Goal: Task Accomplishment & Management: Manage account settings

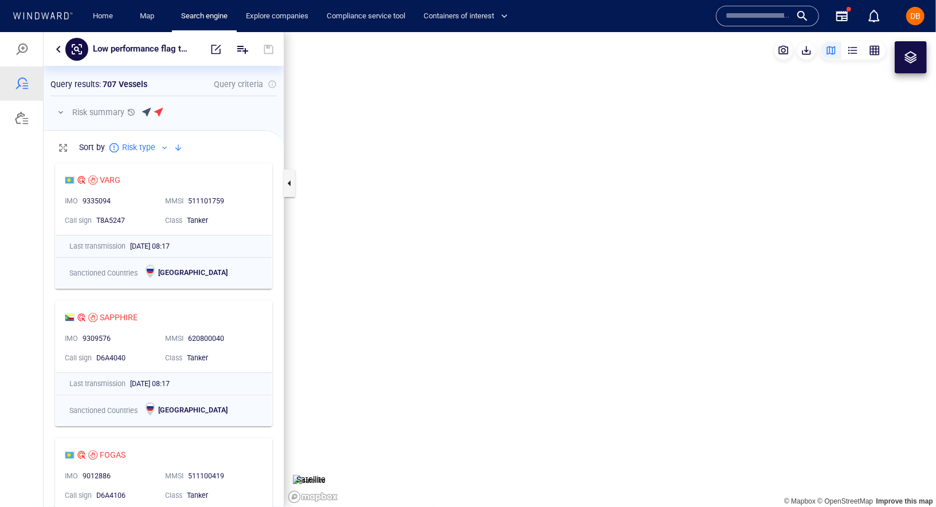
scroll to position [350, 240]
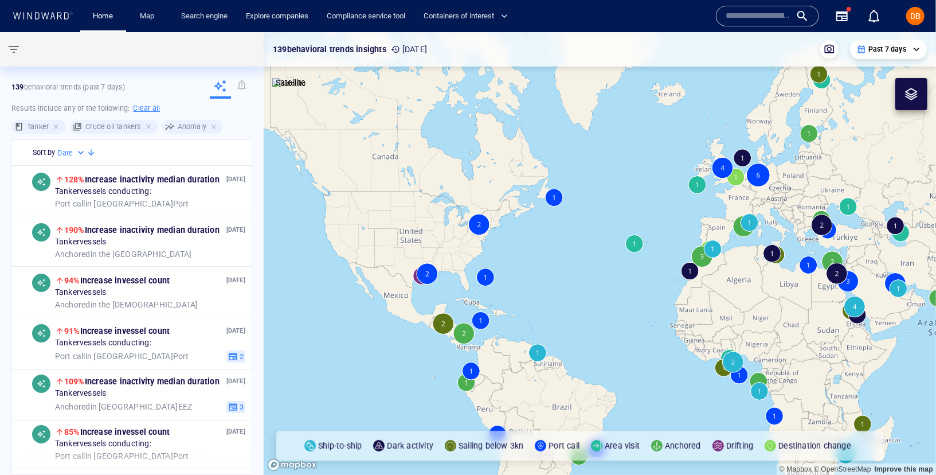
click at [772, 17] on input "text" at bounding box center [758, 15] width 65 height 17
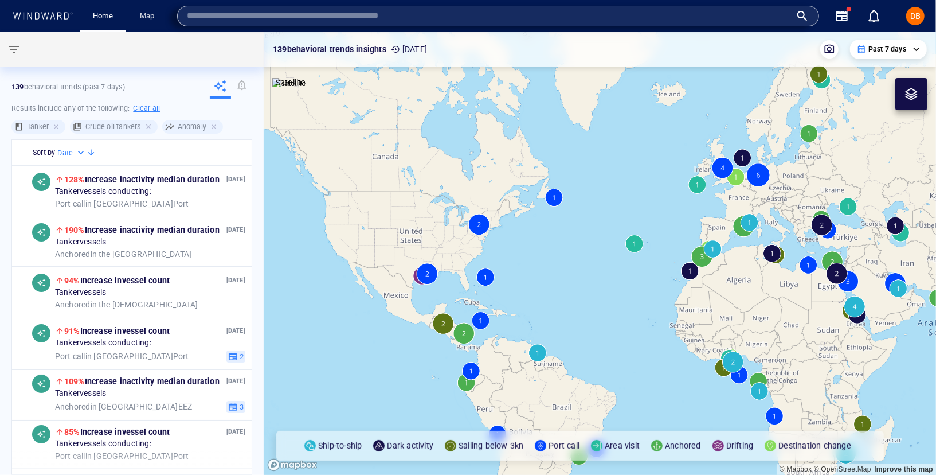
click at [346, 58] on div "**********" at bounding box center [600, 49] width 654 height 19
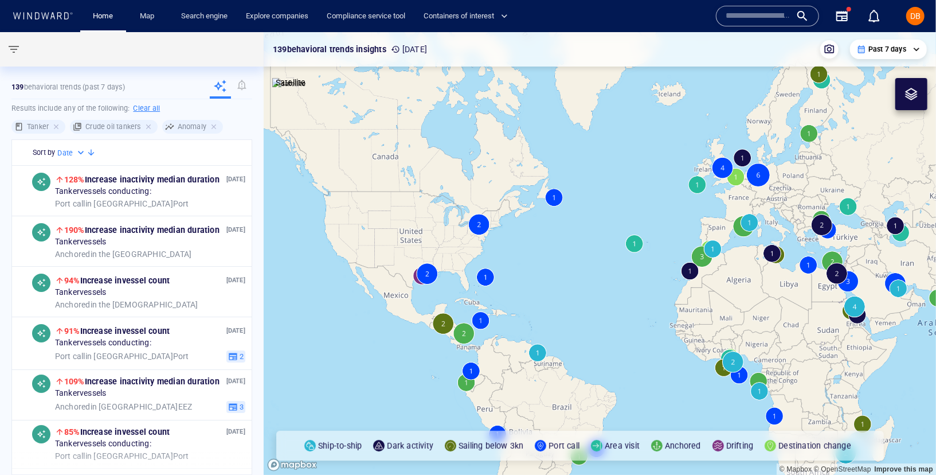
drag, startPoint x: 240, startPoint y: 29, endPoint x: 240, endPoint y: 18, distance: 11.5
click at [240, 29] on div "Explore companies" at bounding box center [277, 16] width 81 height 33
click at [221, 15] on link "Search engine" at bounding box center [205, 16] width 56 height 20
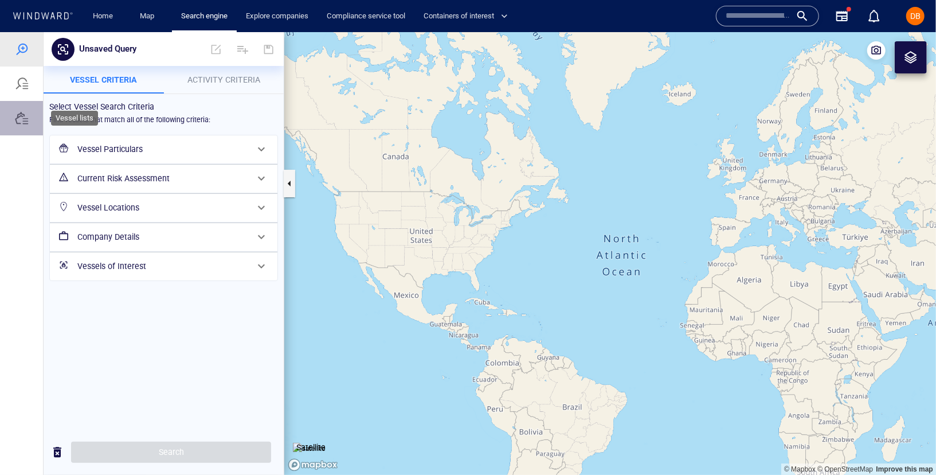
click at [34, 113] on div at bounding box center [21, 117] width 43 height 34
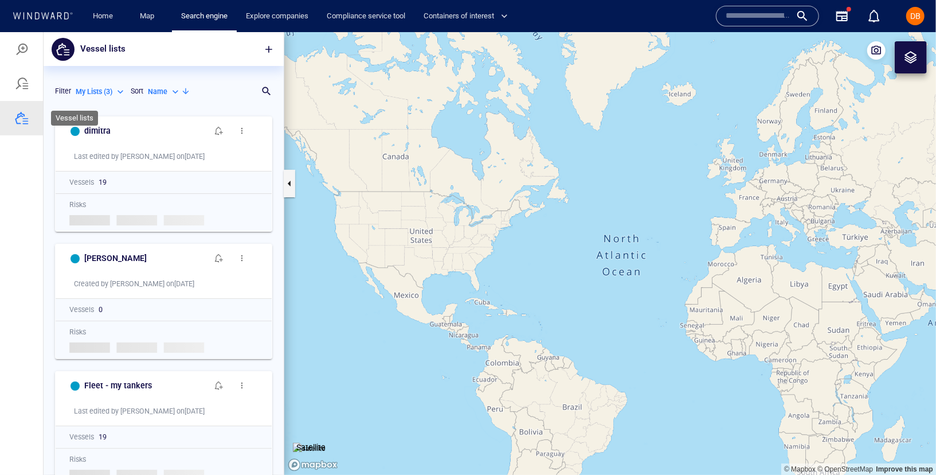
scroll to position [364, 240]
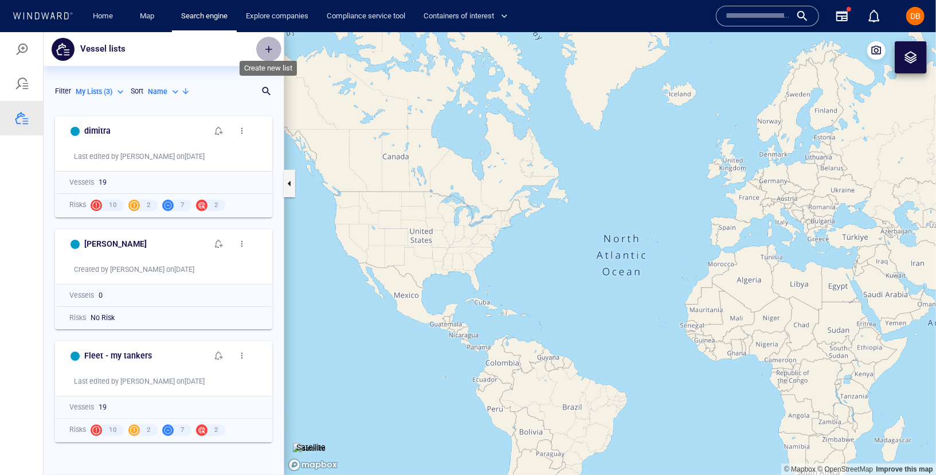
click at [271, 53] on span "button" at bounding box center [268, 48] width 11 height 11
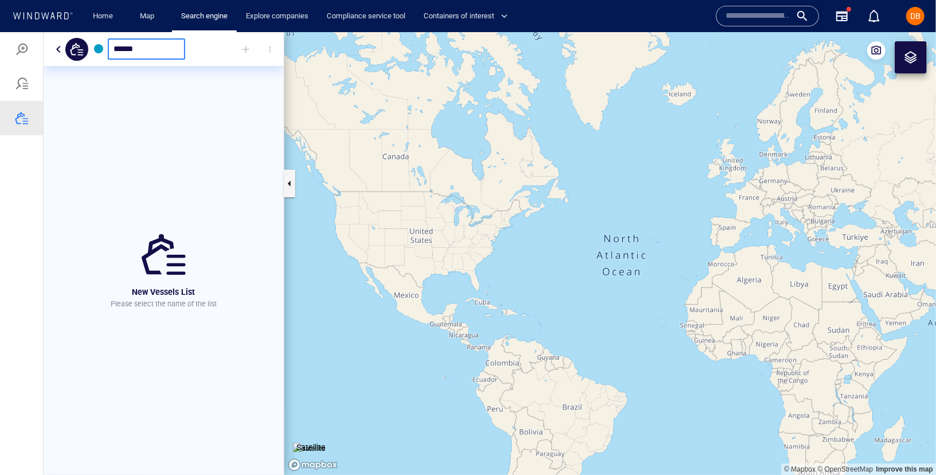
type input "******"
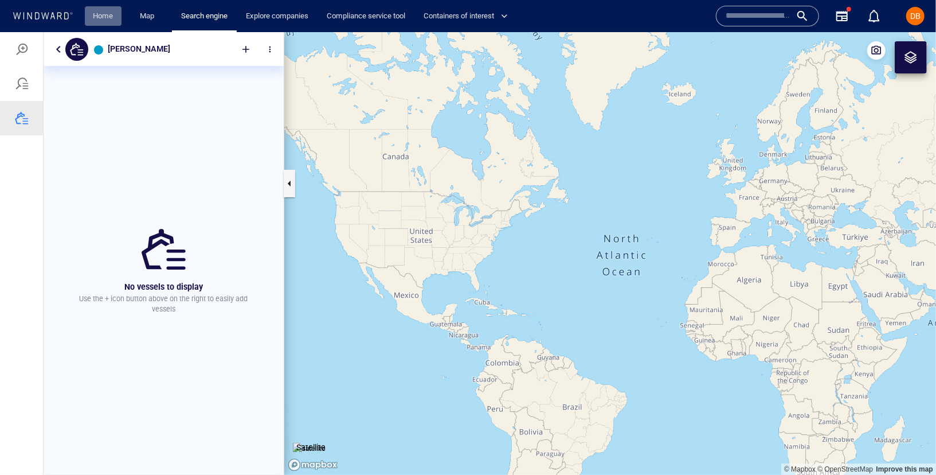
click at [104, 19] on link "Home" at bounding box center [103, 16] width 29 height 20
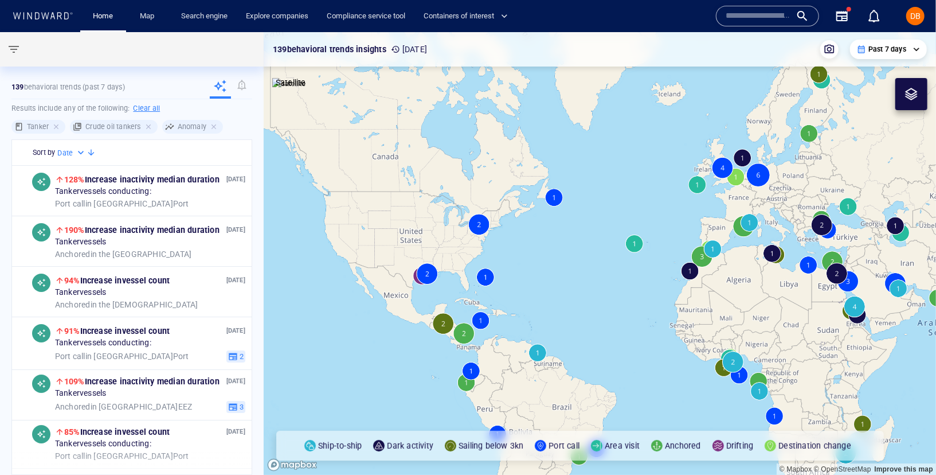
click at [845, 17] on icon "button" at bounding box center [842, 16] width 14 height 14
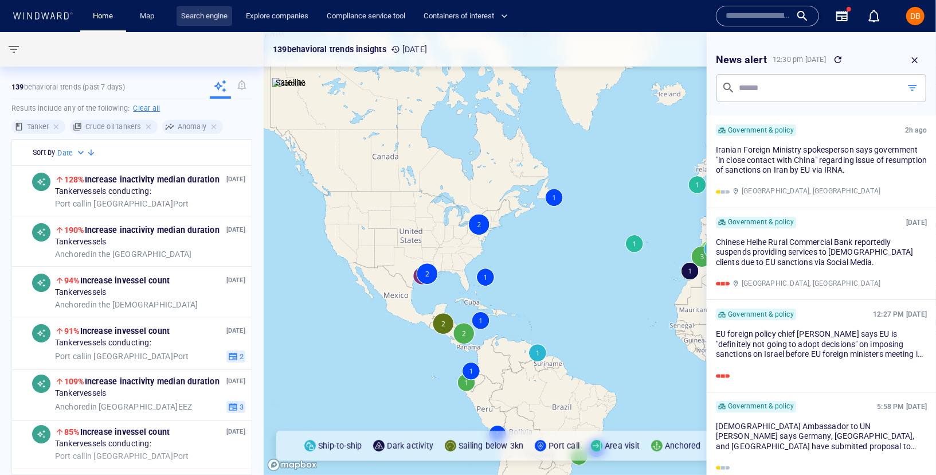
click at [207, 22] on link "Search engine" at bounding box center [205, 16] width 56 height 20
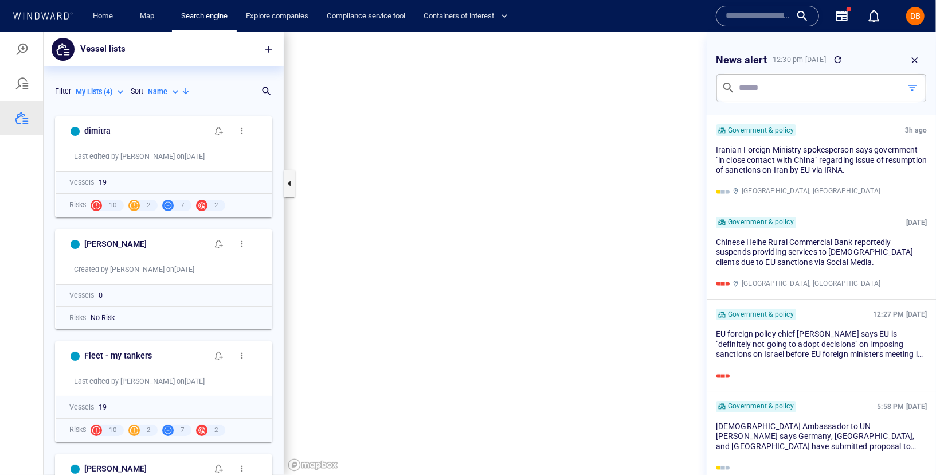
scroll to position [364, 240]
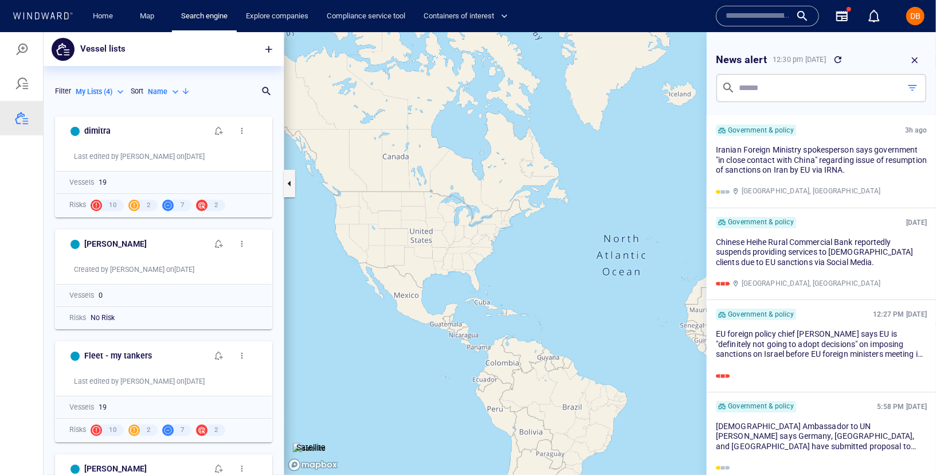
click at [912, 61] on icon "button" at bounding box center [915, 60] width 10 height 10
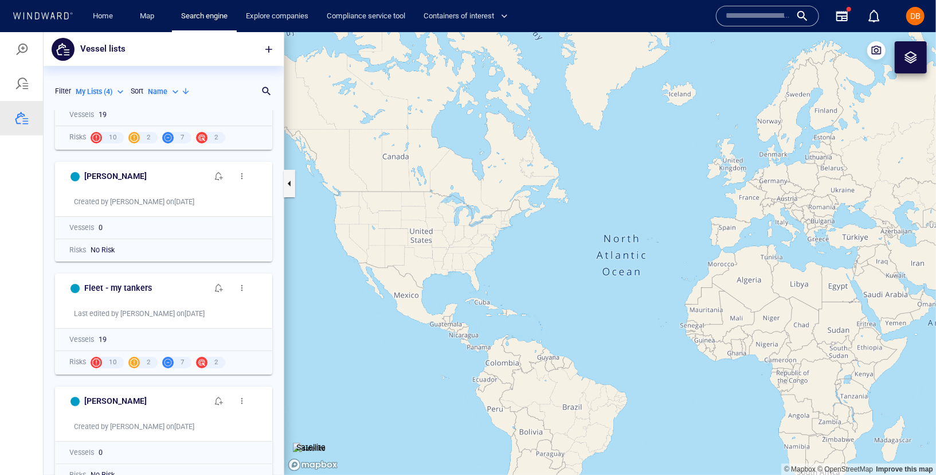
scroll to position [85, 0]
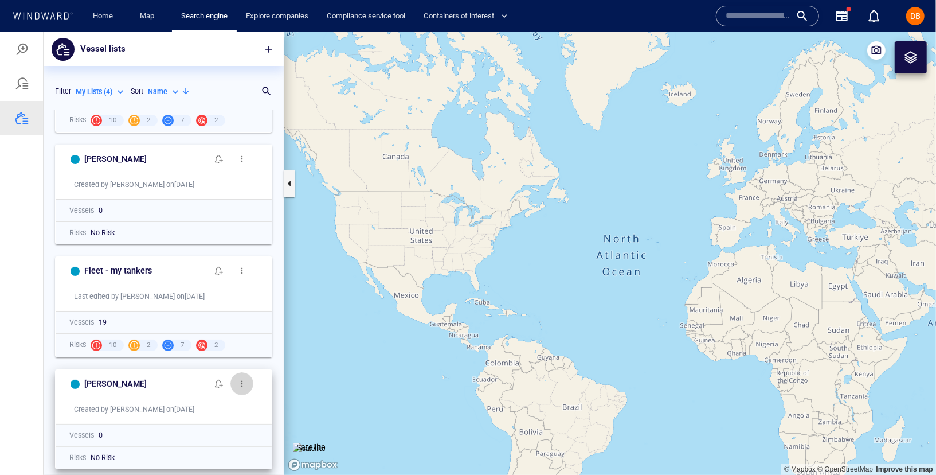
click at [246, 381] on span "button" at bounding box center [241, 382] width 9 height 9
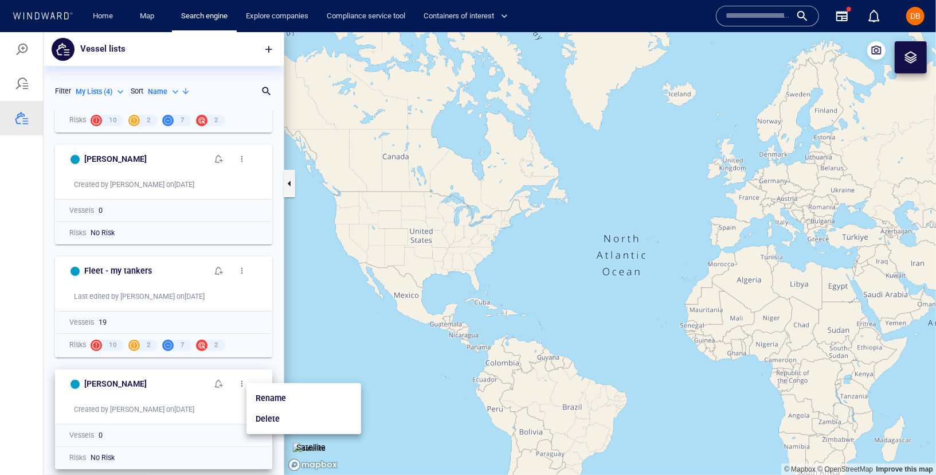
click at [273, 420] on p "Delete" at bounding box center [268, 418] width 24 height 14
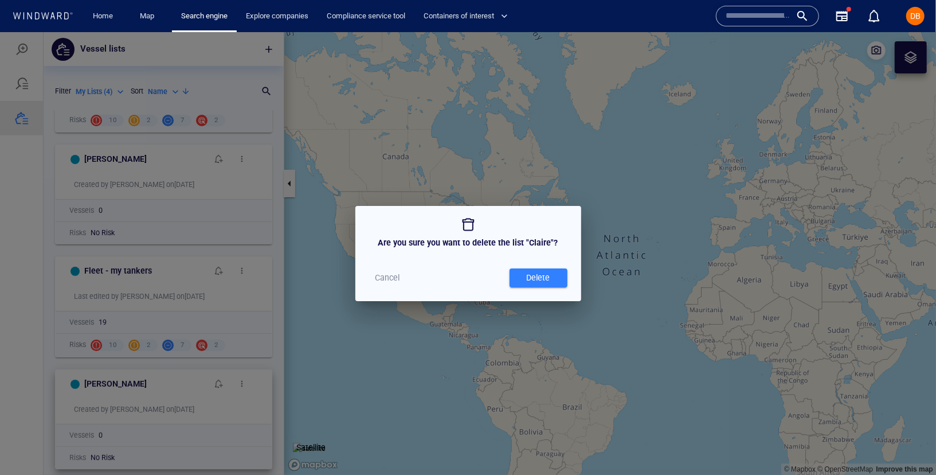
click at [539, 268] on div "Delete" at bounding box center [538, 277] width 28 height 19
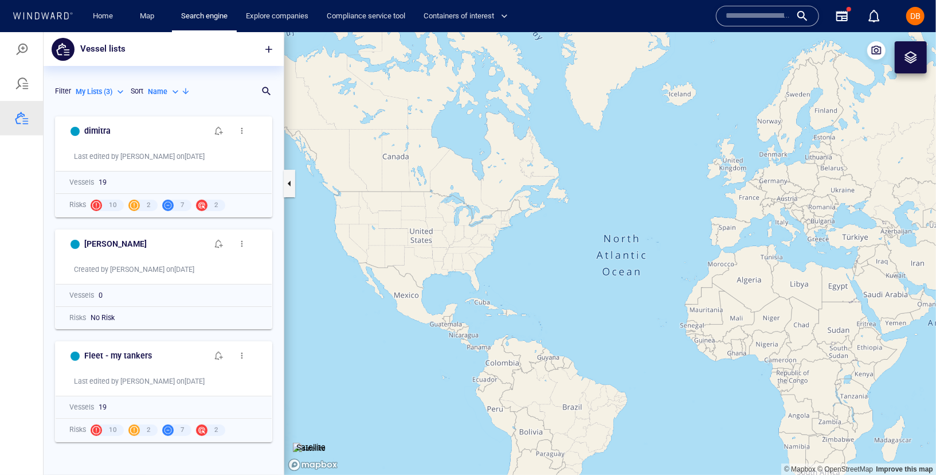
click at [263, 53] on span "button" at bounding box center [268, 48] width 11 height 11
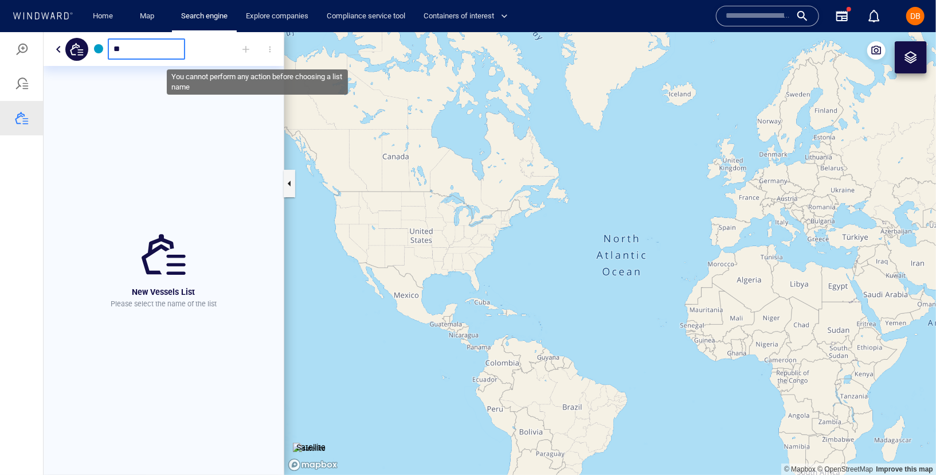
type input "*"
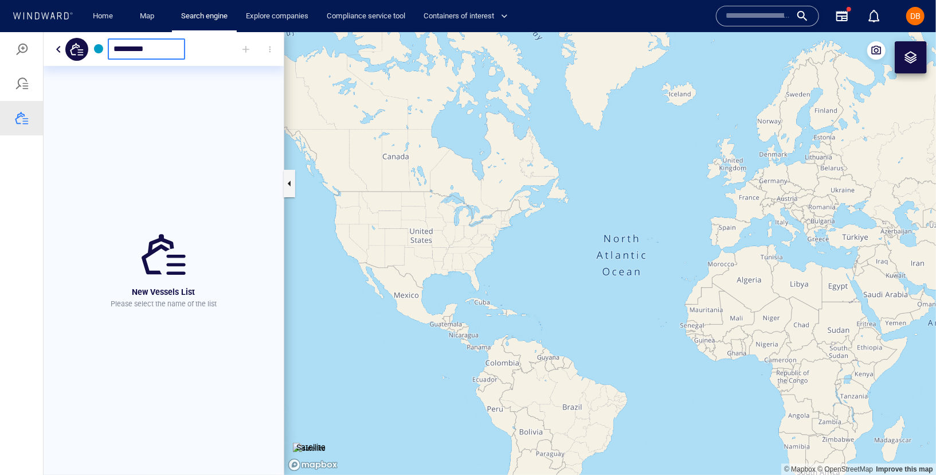
type input "*********"
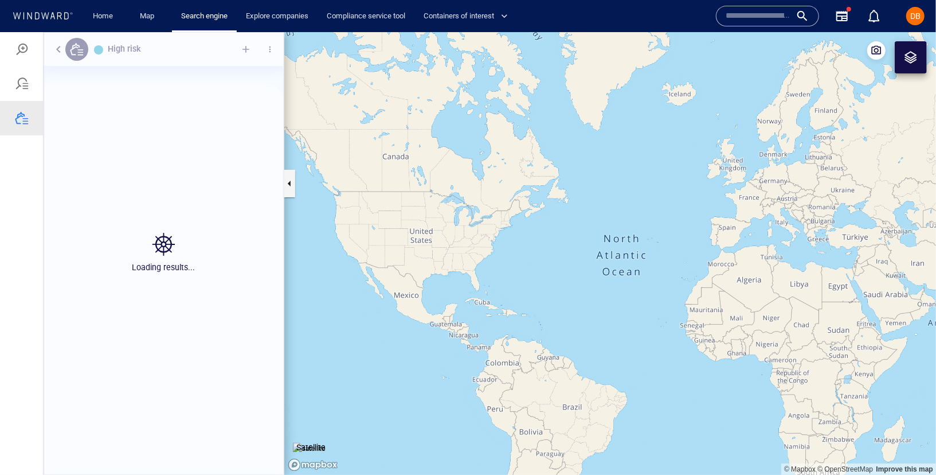
scroll to position [364, 240]
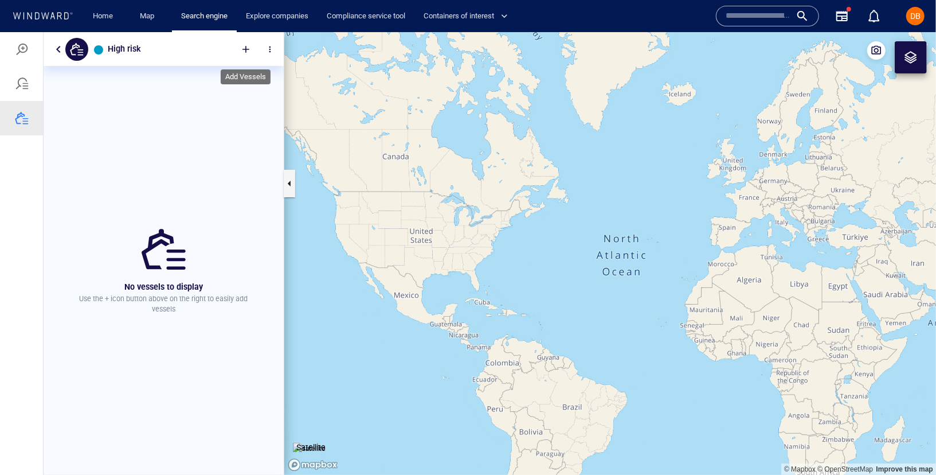
click at [250, 52] on div at bounding box center [245, 48] width 25 height 25
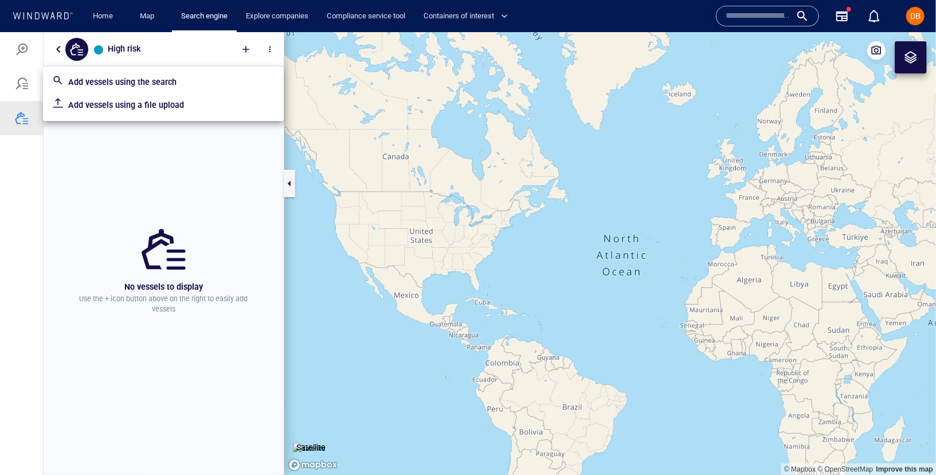
click at [212, 89] on div "Add vessels using the search" at bounding box center [171, 81] width 211 height 18
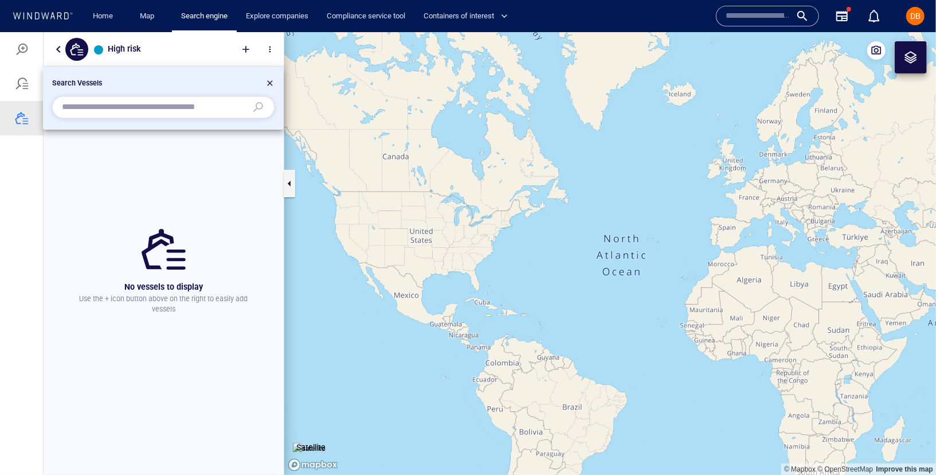
click at [268, 81] on div at bounding box center [269, 84] width 9 height 14
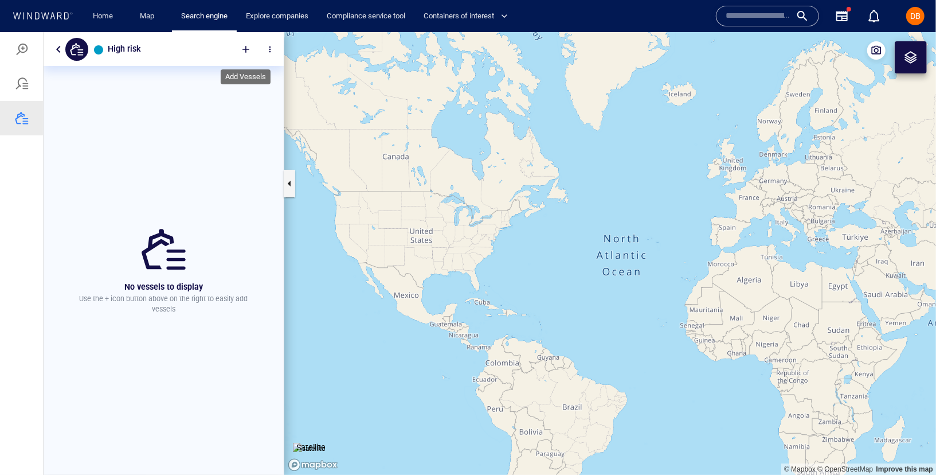
click at [245, 53] on div at bounding box center [245, 48] width 25 height 25
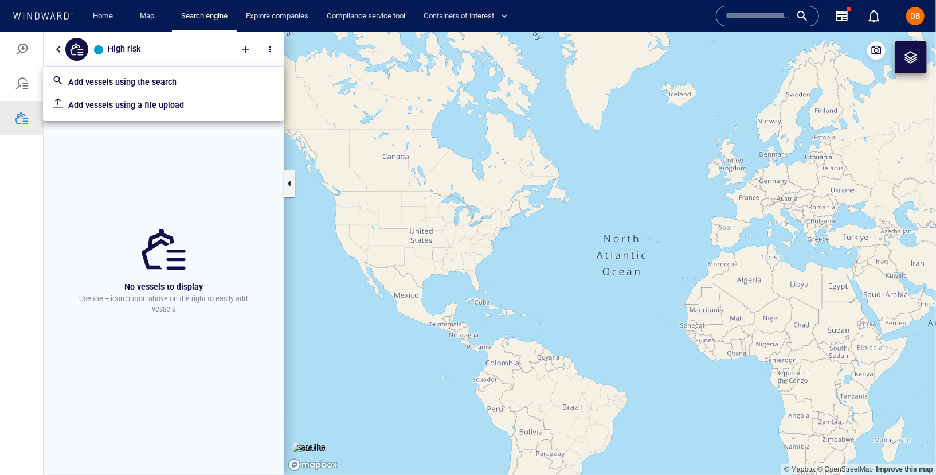
click at [206, 112] on div "Add vessels using a file upload" at bounding box center [171, 104] width 211 height 18
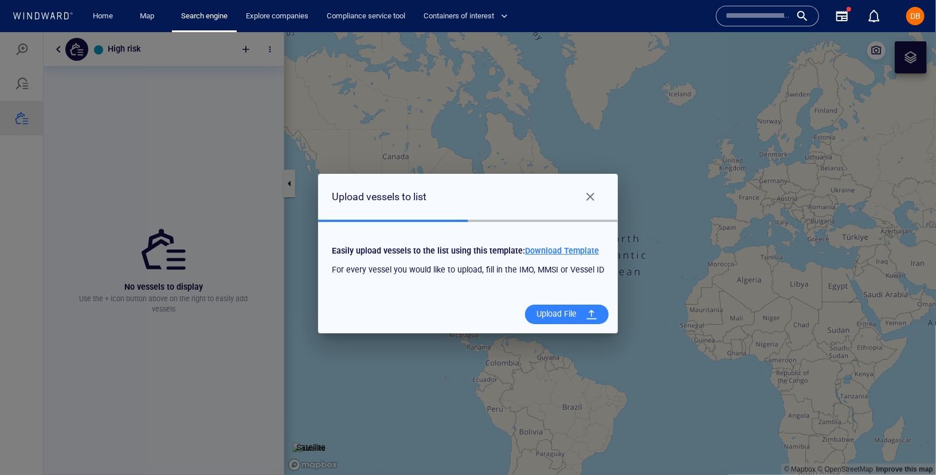
click at [555, 315] on div "Upload File" at bounding box center [556, 312] width 49 height 23
click at [0, 32] on input "Upload File" at bounding box center [0, 32] width 0 height 0
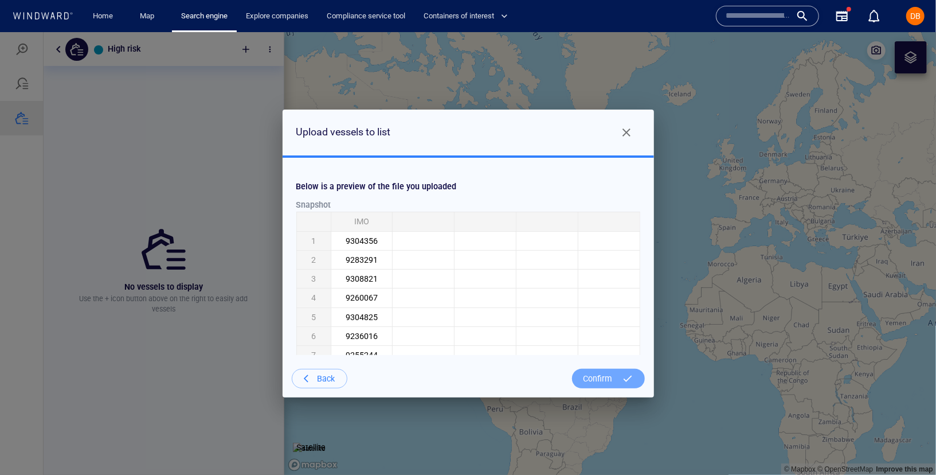
click at [604, 379] on div "Confirm" at bounding box center [598, 377] width 38 height 23
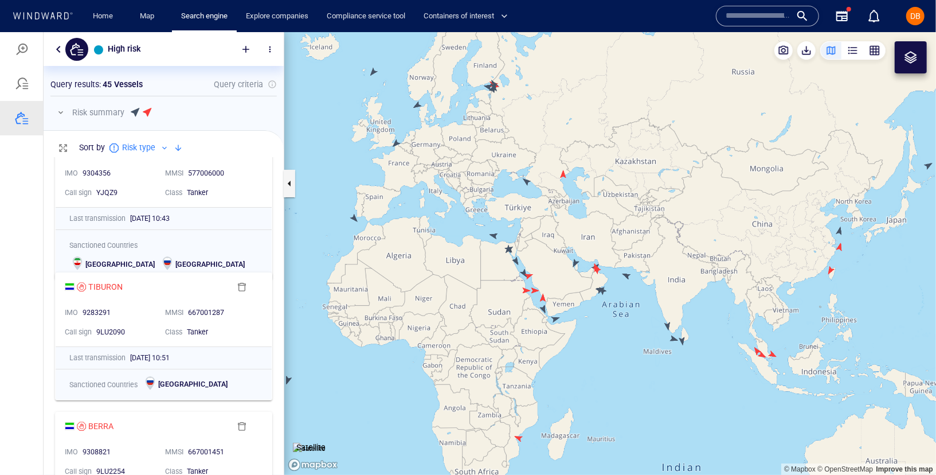
scroll to position [0, 0]
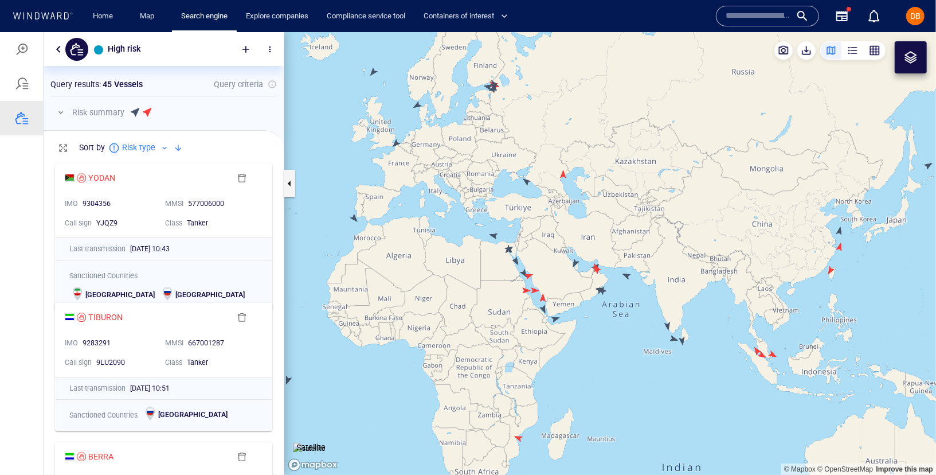
click at [202, 120] on div "Risk summary 30 Sanctioned vessels 15 High risk vessels Risk type breakdown" at bounding box center [163, 111] width 226 height 23
click at [60, 45] on button "button" at bounding box center [59, 49] width 14 height 14
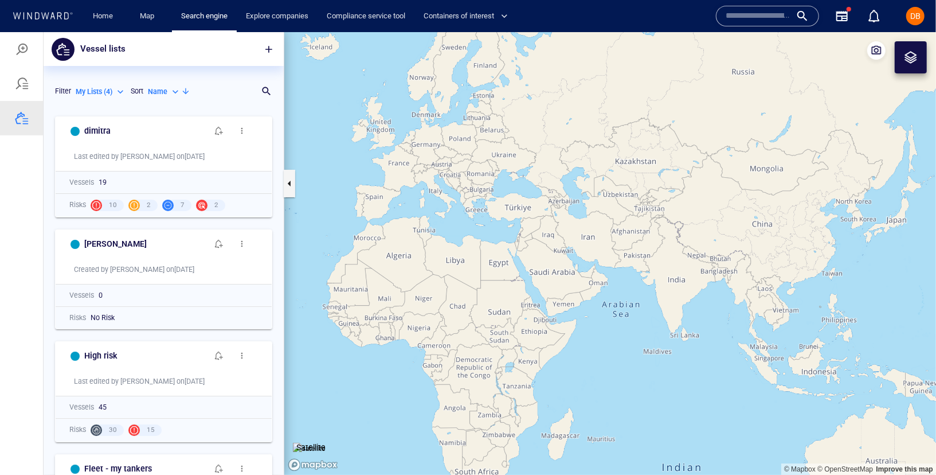
scroll to position [87, 0]
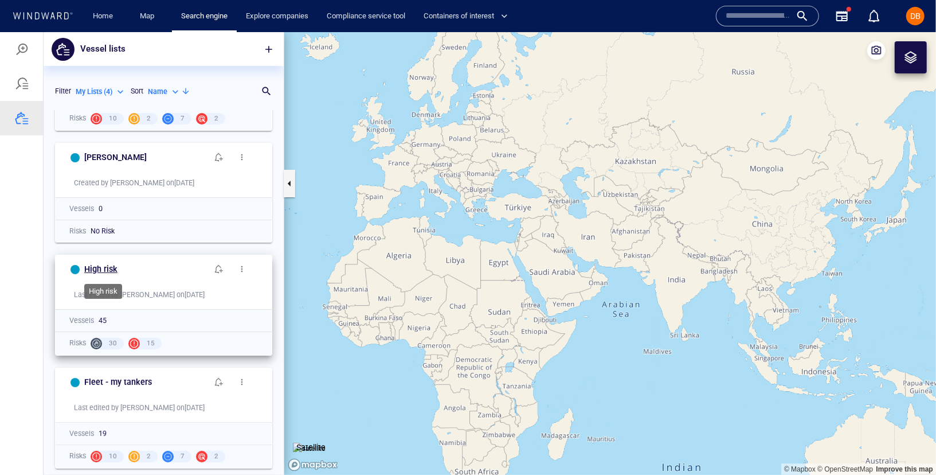
click at [103, 271] on h6 "High risk" at bounding box center [100, 268] width 33 height 14
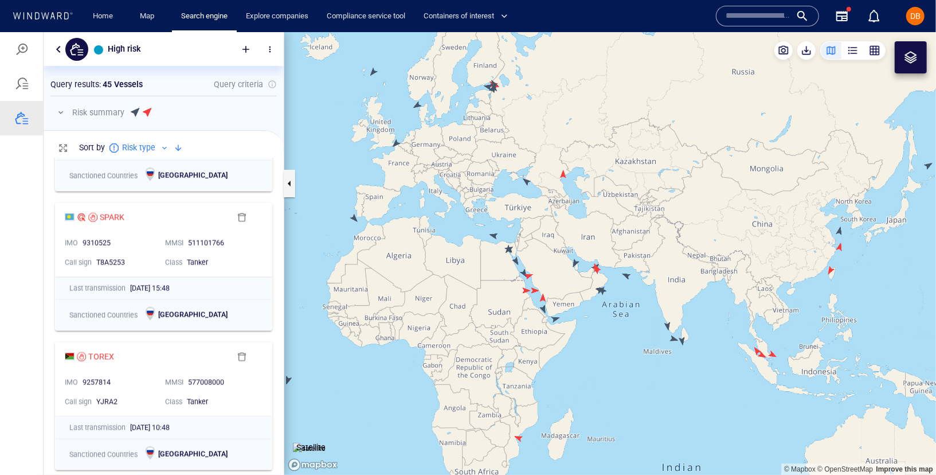
scroll to position [1218, 0]
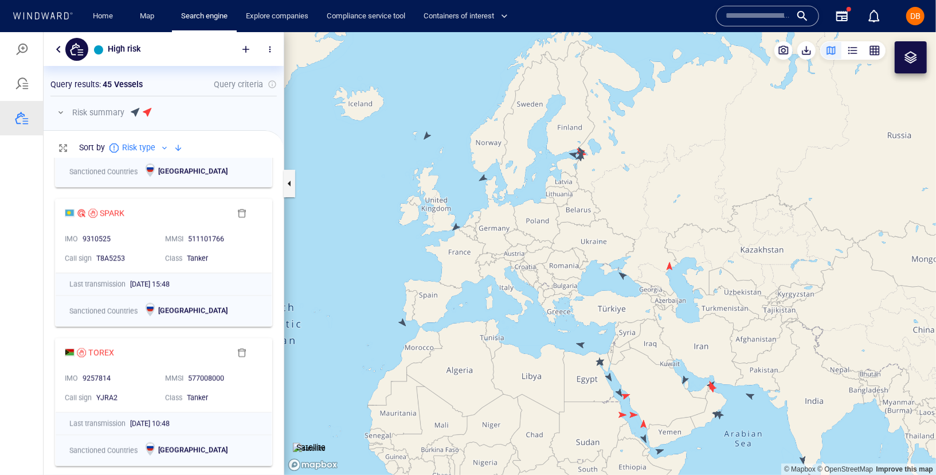
drag, startPoint x: 584, startPoint y: 351, endPoint x: 524, endPoint y: 262, distance: 106.5
click at [524, 262] on canvas "Map" at bounding box center [610, 253] width 652 height 442
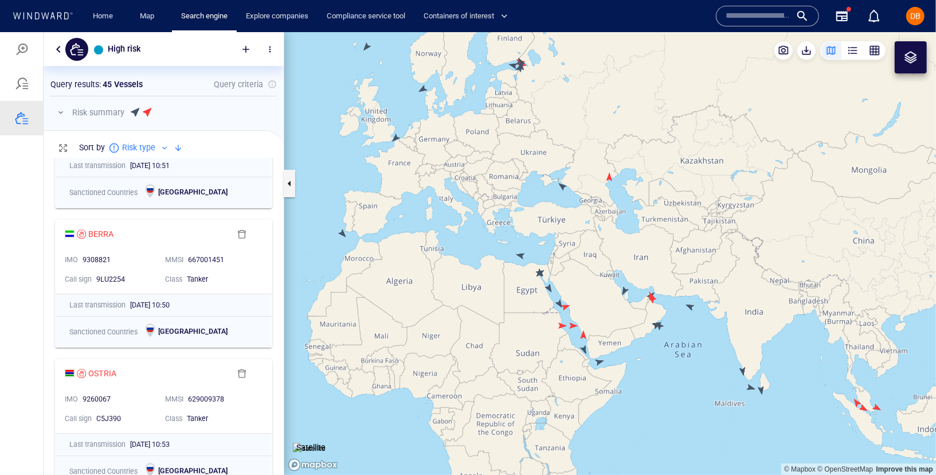
scroll to position [0, 0]
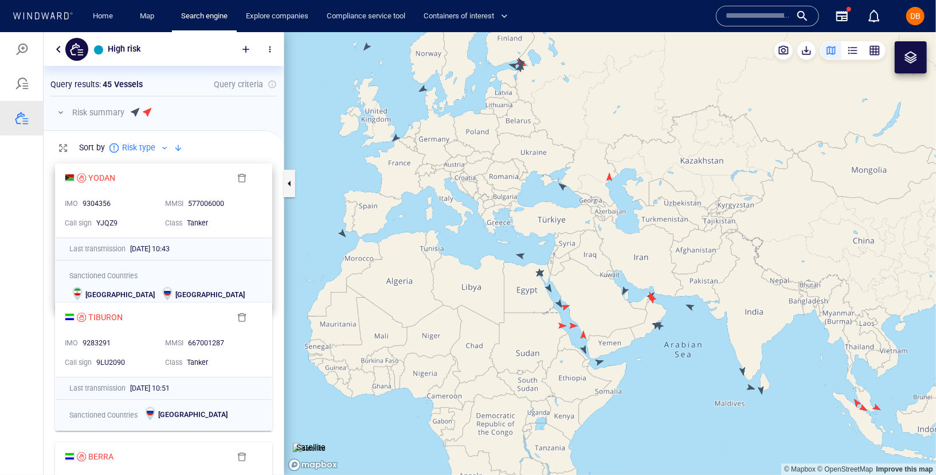
click at [140, 182] on div "YODAN" at bounding box center [148, 177] width 166 height 14
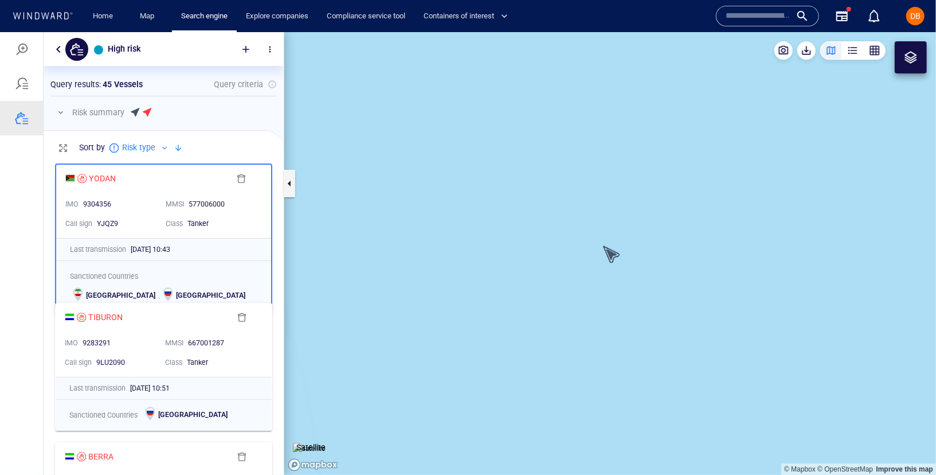
click at [200, 140] on div "Sort by Risk type" at bounding box center [164, 147] width 240 height 34
click at [56, 50] on button "button" at bounding box center [59, 49] width 14 height 14
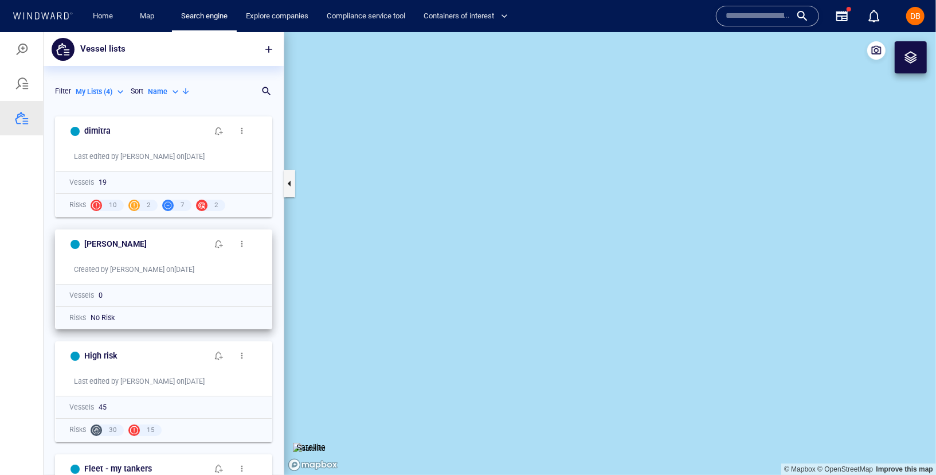
scroll to position [87, 0]
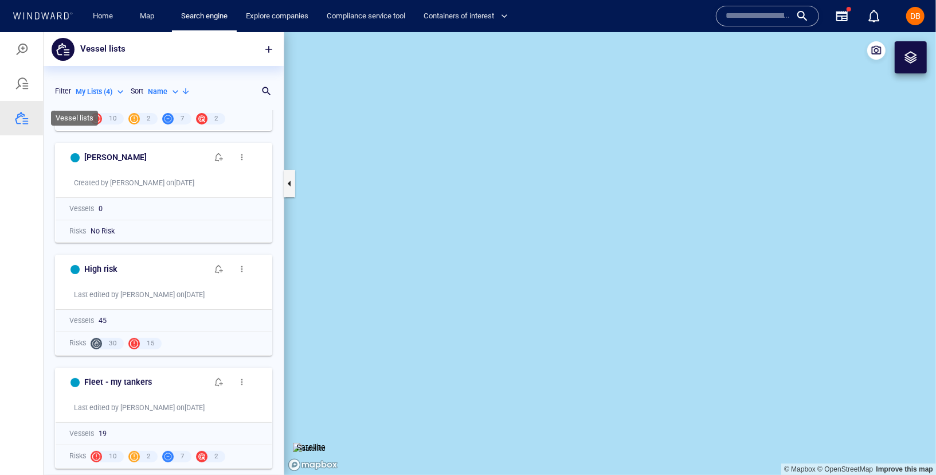
click at [16, 122] on div at bounding box center [22, 118] width 14 height 14
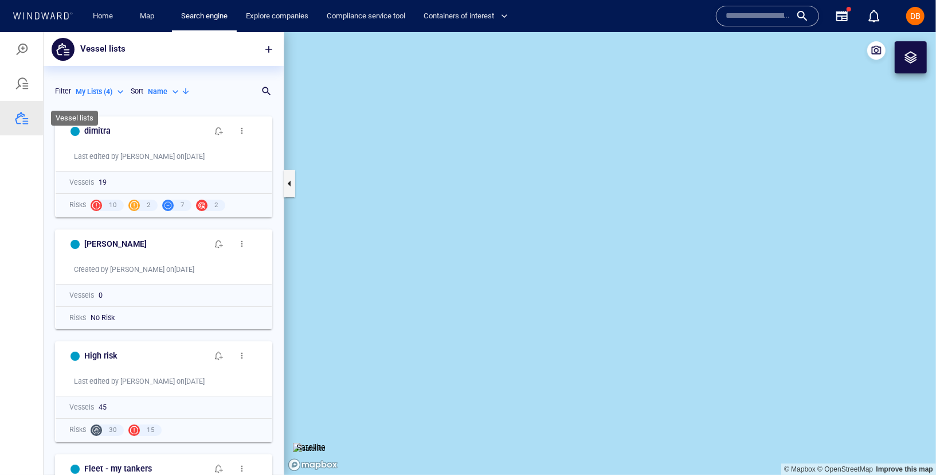
scroll to position [364, 240]
click at [16, 122] on div at bounding box center [22, 118] width 14 height 14
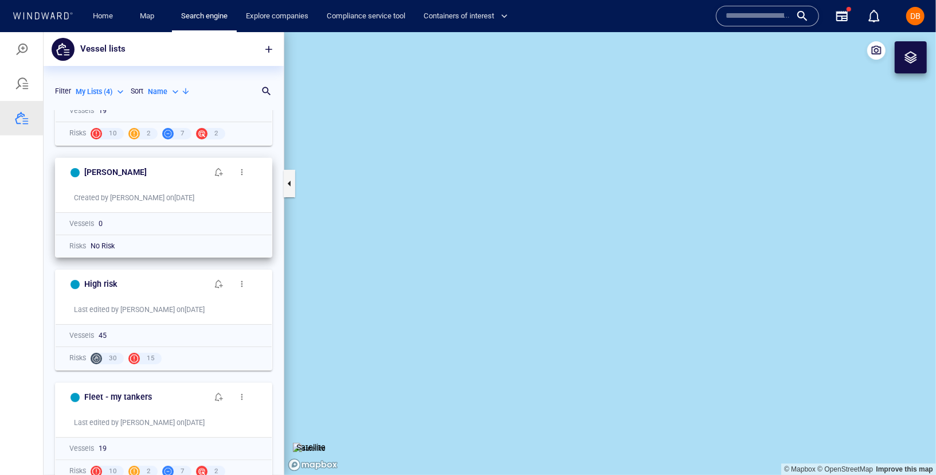
scroll to position [87, 0]
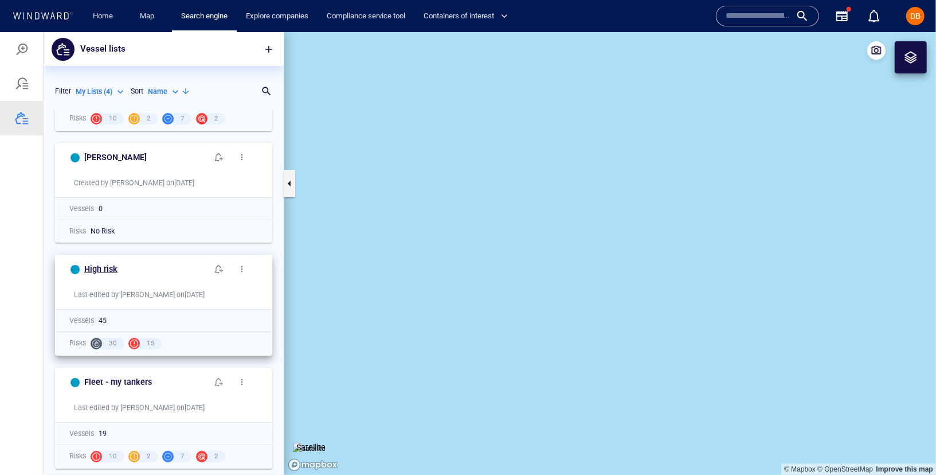
click at [104, 275] on h6 "High risk" at bounding box center [100, 268] width 33 height 14
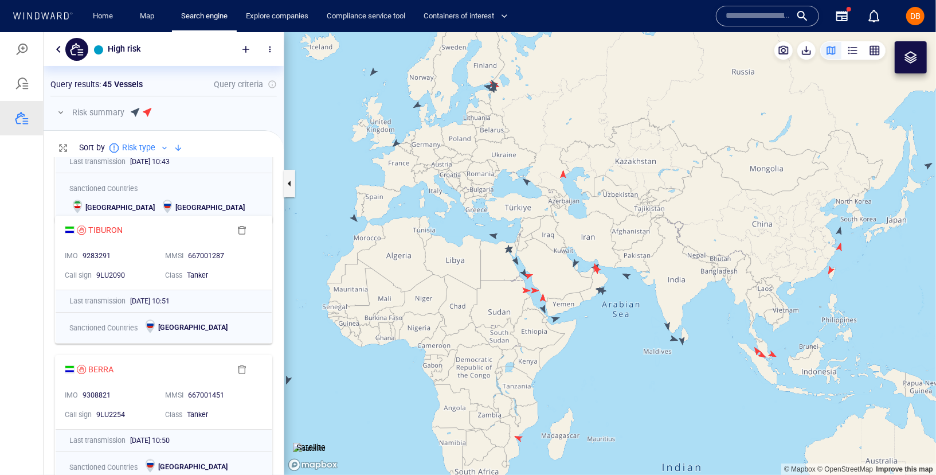
scroll to position [0, 0]
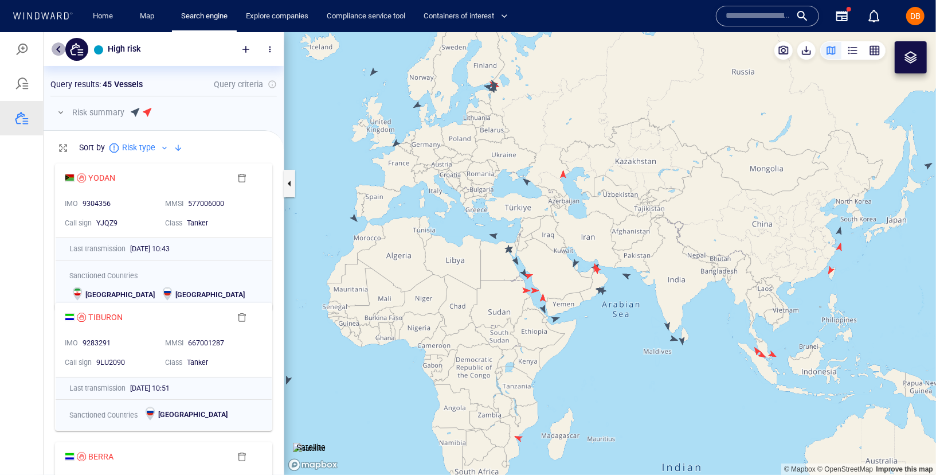
click at [57, 46] on button "button" at bounding box center [59, 49] width 14 height 14
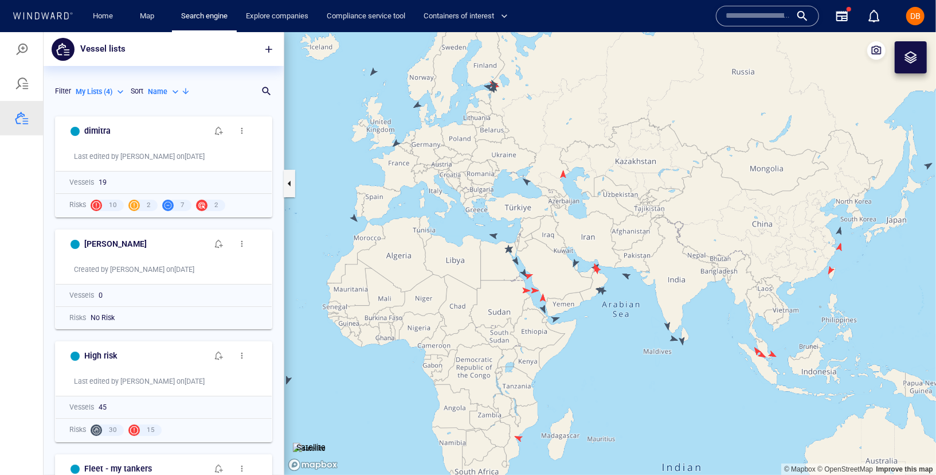
scroll to position [364, 240]
click at [20, 122] on div at bounding box center [22, 118] width 14 height 14
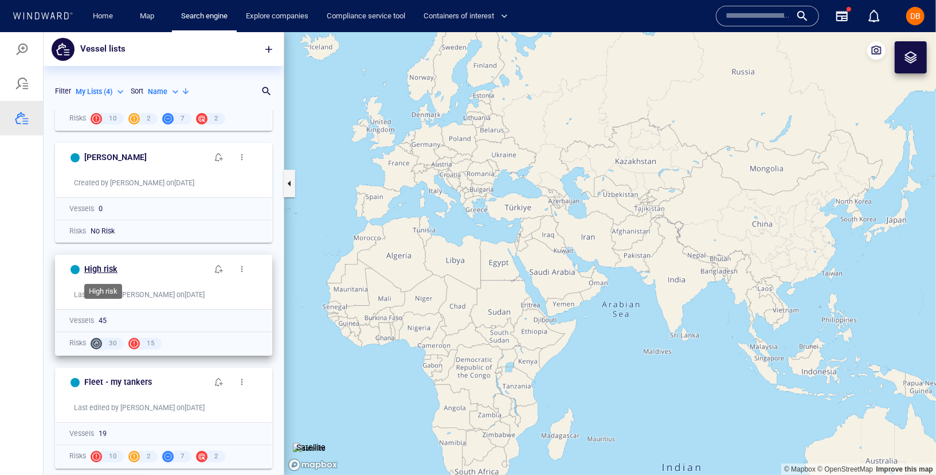
click at [93, 265] on h6 "High risk" at bounding box center [100, 268] width 33 height 14
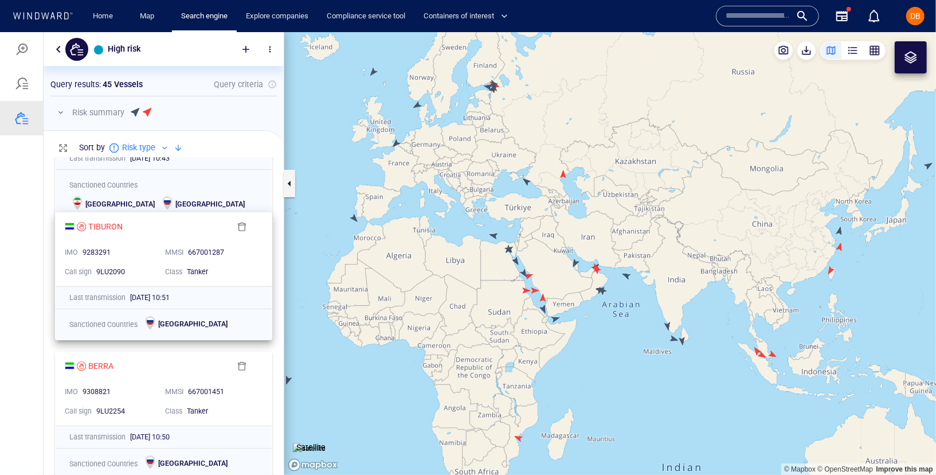
click at [148, 228] on div "TIBURON" at bounding box center [148, 225] width 166 height 14
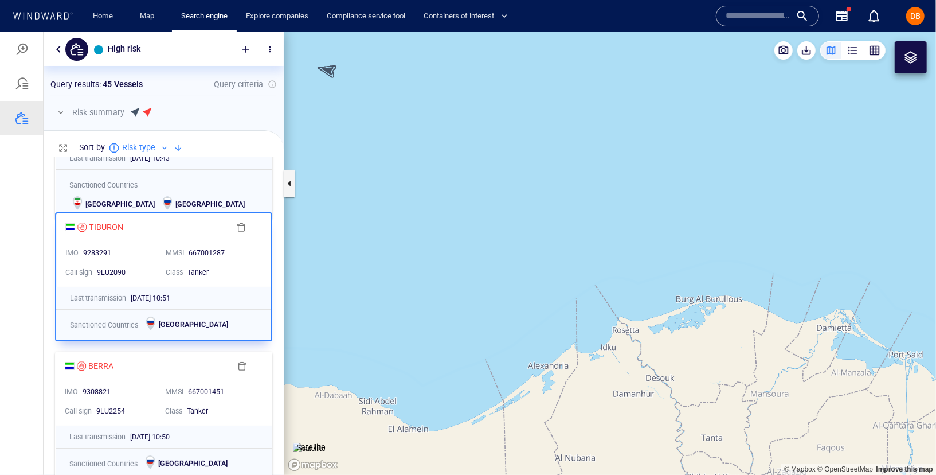
drag, startPoint x: 429, startPoint y: 154, endPoint x: 551, endPoint y: 284, distance: 178.8
click at [551, 284] on canvas "Map" at bounding box center [610, 253] width 652 height 442
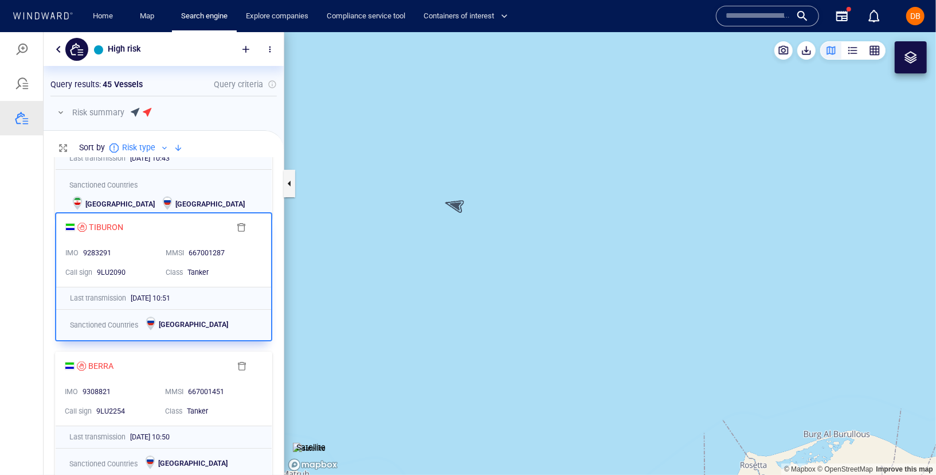
click at [455, 201] on canvas "Map" at bounding box center [610, 253] width 652 height 442
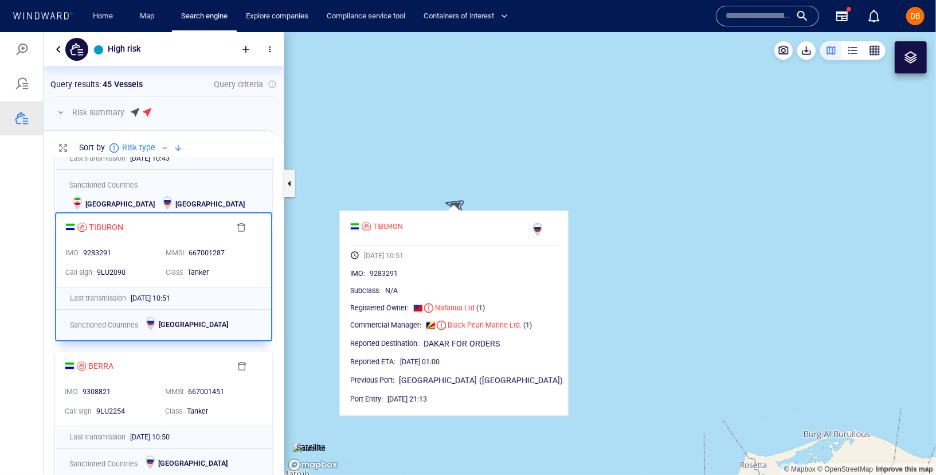
click at [441, 143] on canvas "Map" at bounding box center [610, 253] width 652 height 442
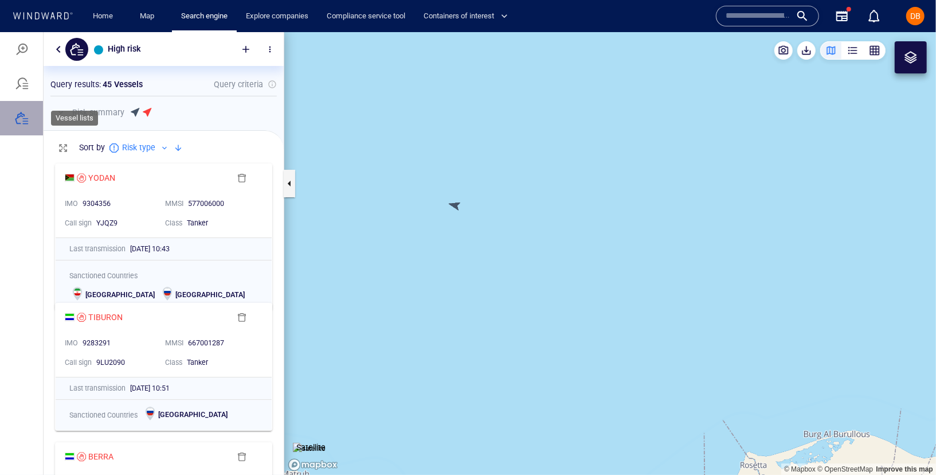
click at [22, 116] on div at bounding box center [22, 118] width 14 height 14
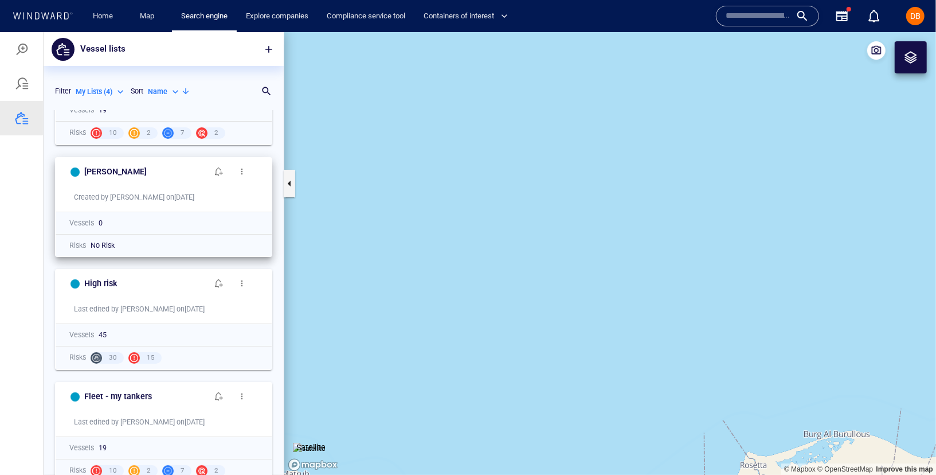
scroll to position [87, 0]
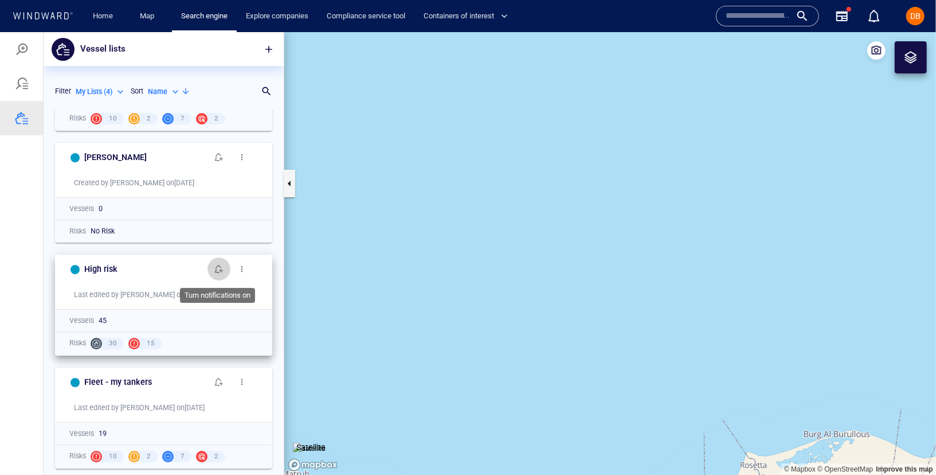
click at [224, 269] on button "button" at bounding box center [218, 268] width 23 height 23
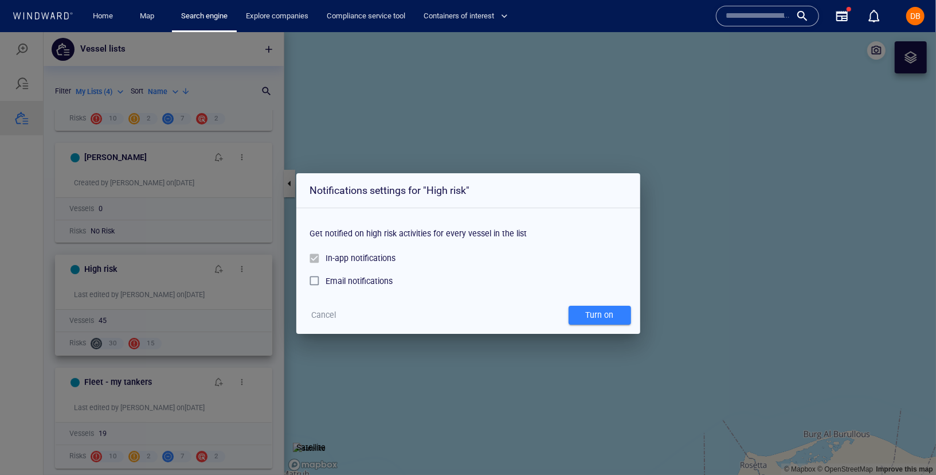
click at [681, 267] on div "Notifications settings for "High risk" Get notified on high risk activities for…" at bounding box center [468, 253] width 936 height 442
click at [332, 301] on div "Cancel Turn on" at bounding box center [468, 314] width 344 height 37
click at [331, 307] on span "Cancel" at bounding box center [323, 314] width 25 height 14
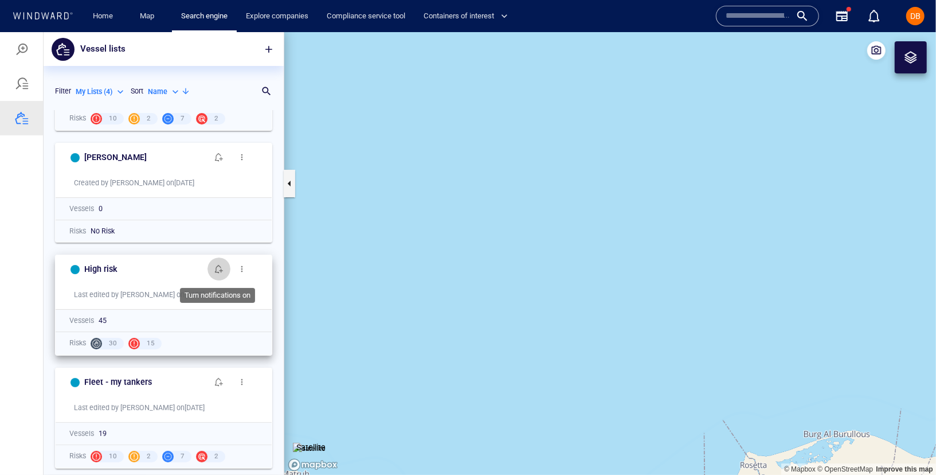
click at [222, 267] on span "button" at bounding box center [218, 268] width 9 height 9
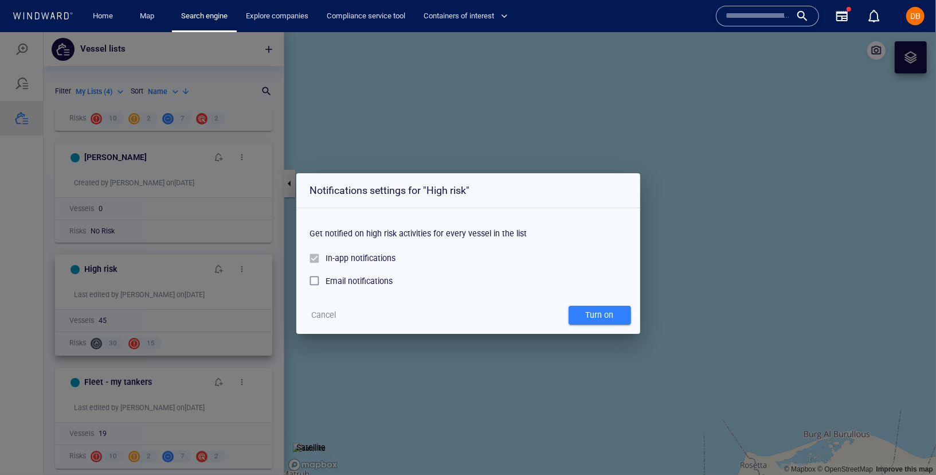
click at [722, 163] on div "Notifications settings for "High risk" Get notified on high risk activities for…" at bounding box center [468, 253] width 936 height 442
click at [323, 314] on span "Cancel" at bounding box center [323, 314] width 25 height 14
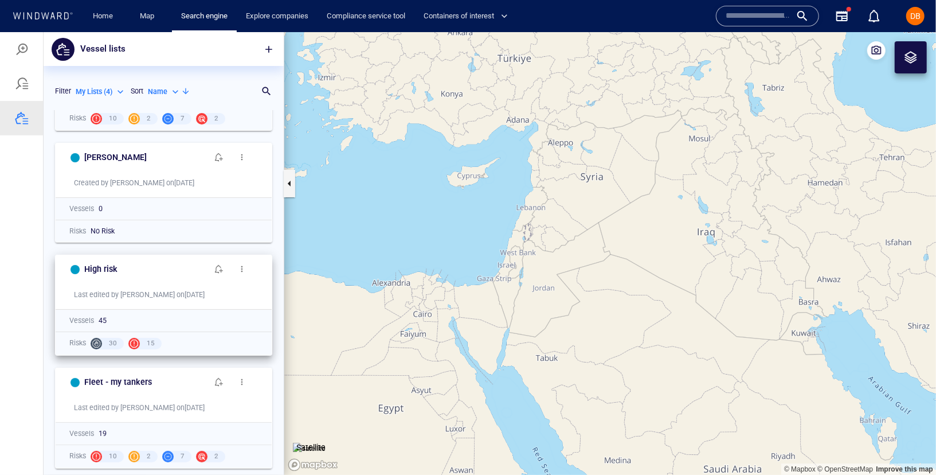
drag, startPoint x: 338, startPoint y: 237, endPoint x: 548, endPoint y: 234, distance: 210.4
click at [548, 235] on canvas "Map" at bounding box center [610, 253] width 652 height 442
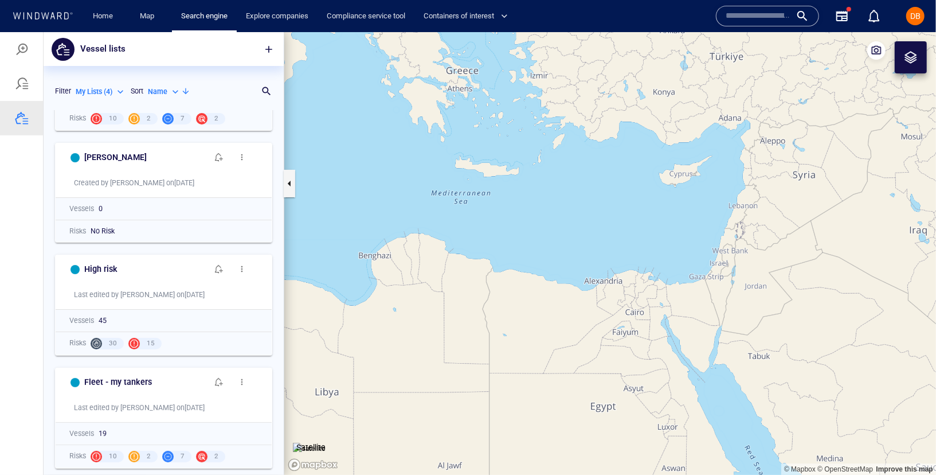
drag, startPoint x: 218, startPoint y: 268, endPoint x: 392, endPoint y: 185, distance: 193.0
click at [392, 185] on div "Vessel lists Filter My Lists ( 4 ) ******* Sort Name **** Search for a list nam…" at bounding box center [468, 253] width 936 height 442
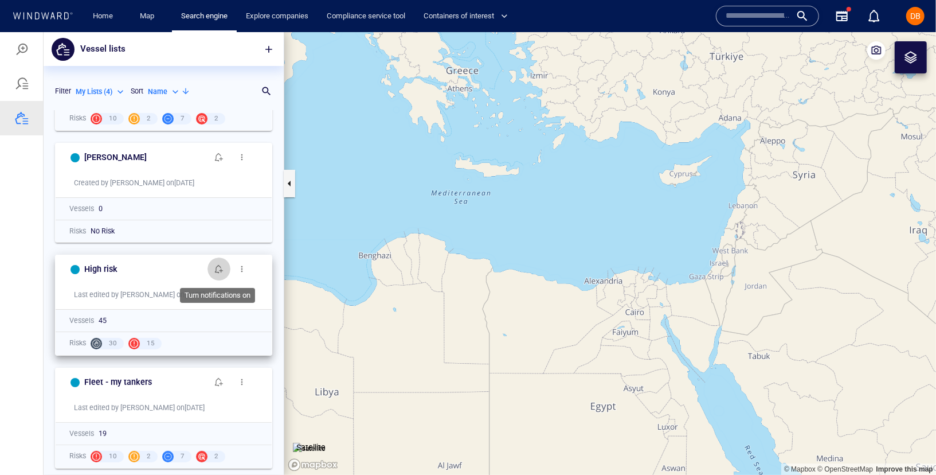
click at [222, 268] on span "button" at bounding box center [218, 268] width 9 height 9
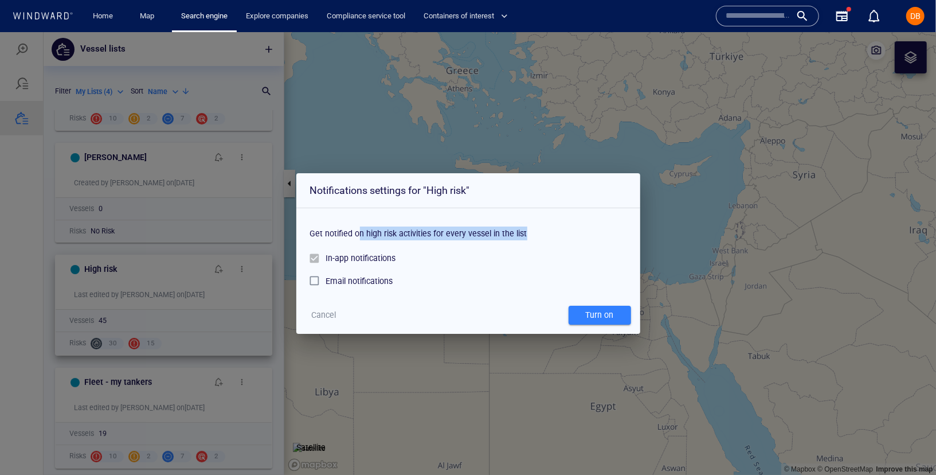
drag, startPoint x: 360, startPoint y: 231, endPoint x: 519, endPoint y: 244, distance: 159.3
click at [519, 244] on div "Get notified on high risk activities for every vessel in the list" at bounding box center [468, 229] width 316 height 34
click at [596, 315] on div "Turn on" at bounding box center [599, 314] width 33 height 19
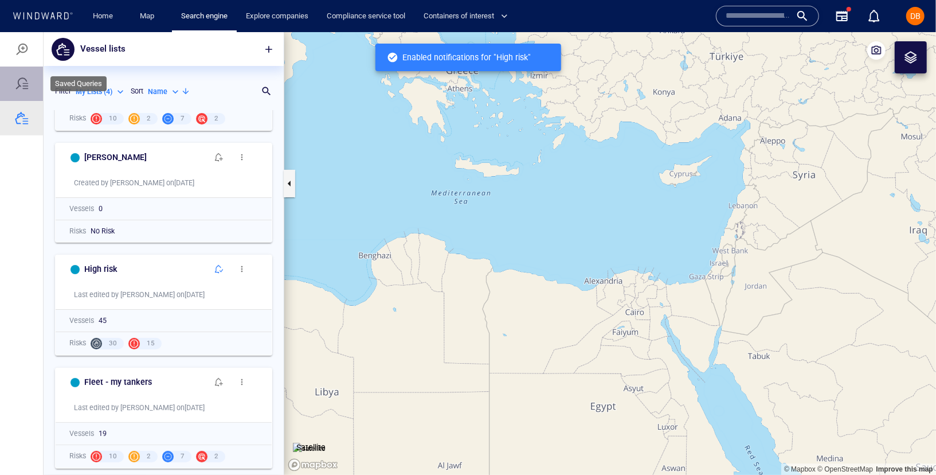
click at [18, 76] on div at bounding box center [22, 83] width 14 height 14
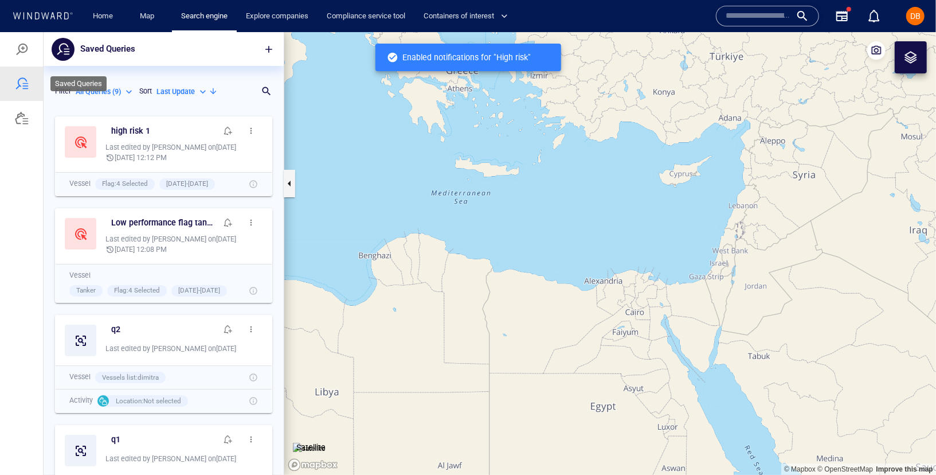
scroll to position [364, 240]
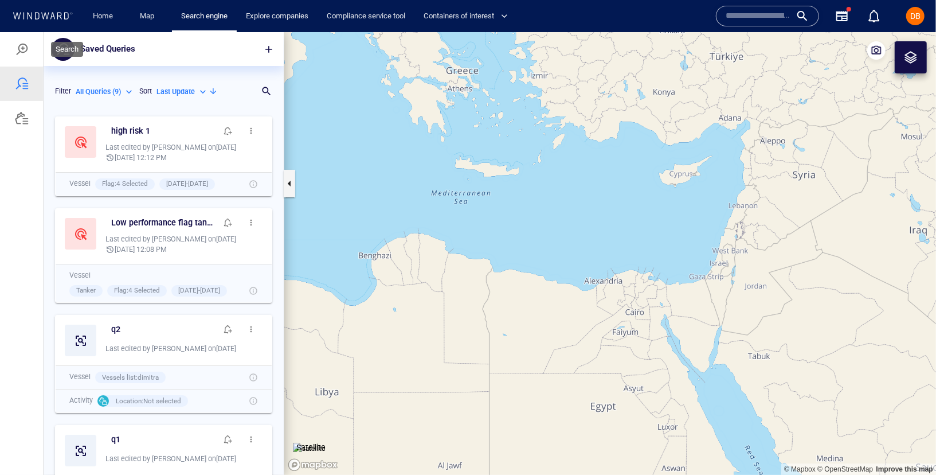
click at [26, 44] on div at bounding box center [22, 49] width 14 height 14
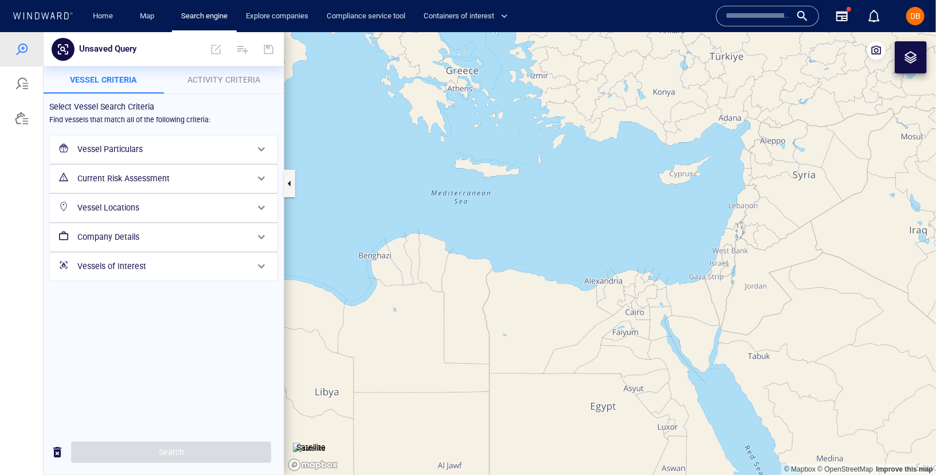
click at [17, 86] on div at bounding box center [22, 83] width 14 height 14
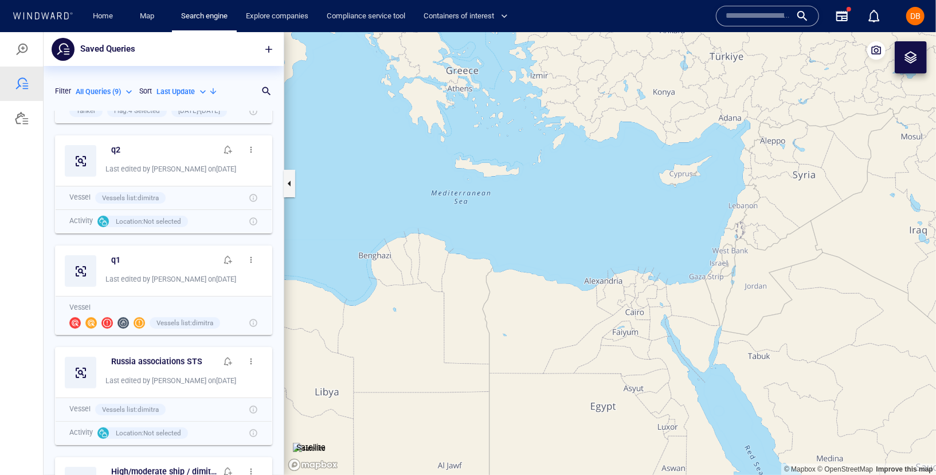
scroll to position [0, 0]
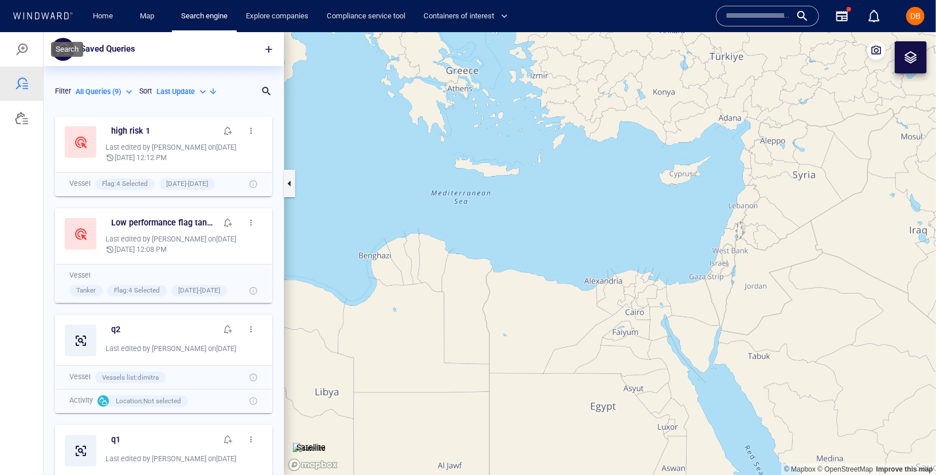
click at [17, 55] on div at bounding box center [22, 49] width 14 height 14
